Goal: Navigation & Orientation: Find specific page/section

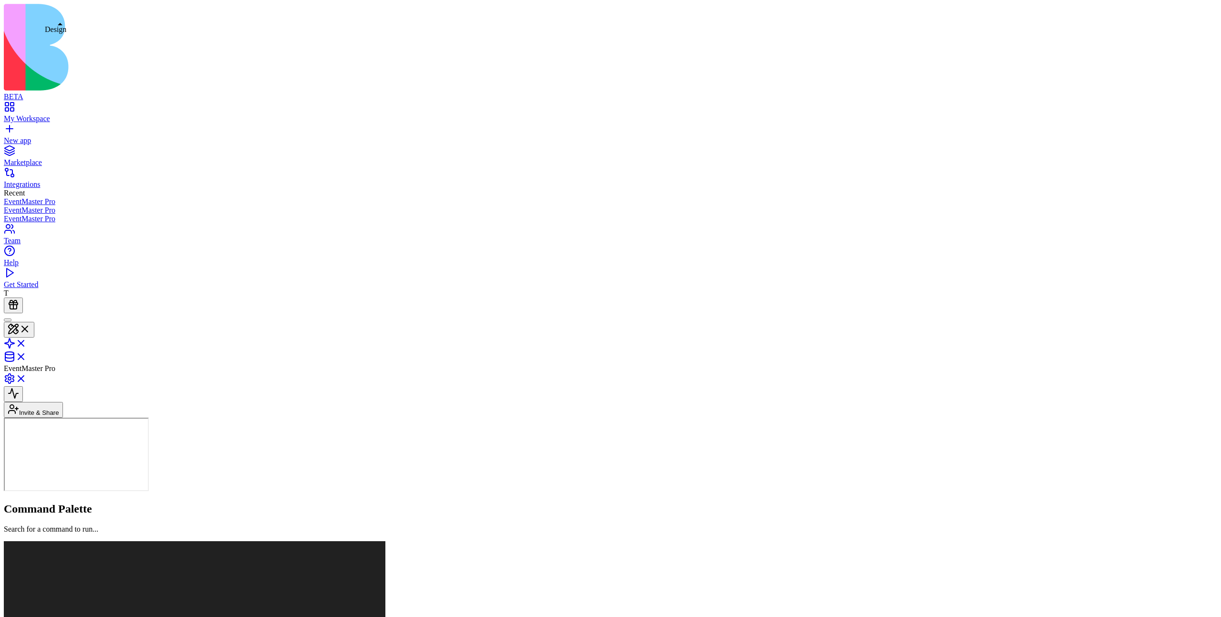
click at [34, 322] on button at bounding box center [19, 330] width 31 height 16
